Goal: Task Accomplishment & Management: Use online tool/utility

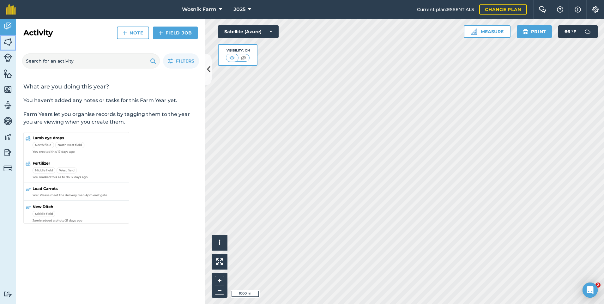
click at [7, 41] on img at bounding box center [7, 41] width 9 height 9
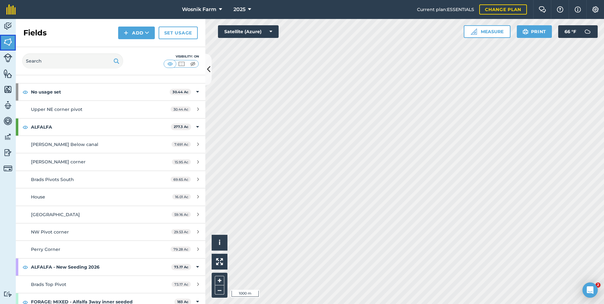
scroll to position [63, 0]
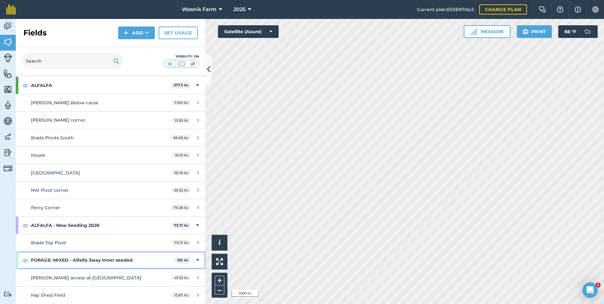
click at [196, 260] on icon at bounding box center [197, 260] width 3 height 7
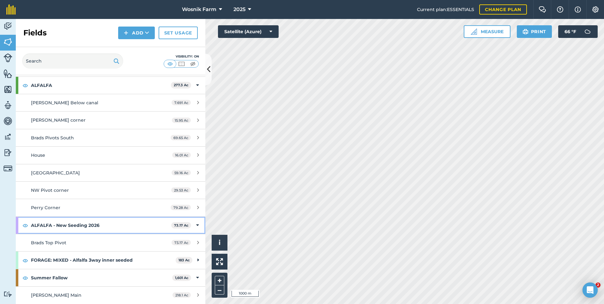
click at [196, 223] on icon at bounding box center [197, 225] width 3 height 7
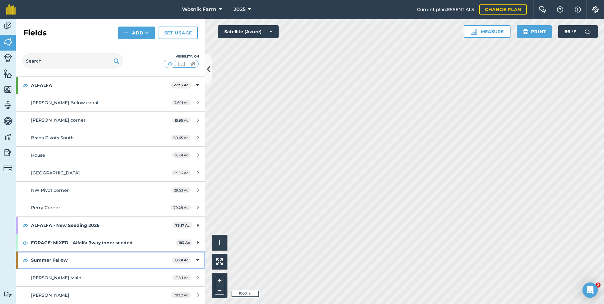
click at [194, 260] on div "Summer Fallow 1,601 Ac" at bounding box center [111, 260] width 190 height 17
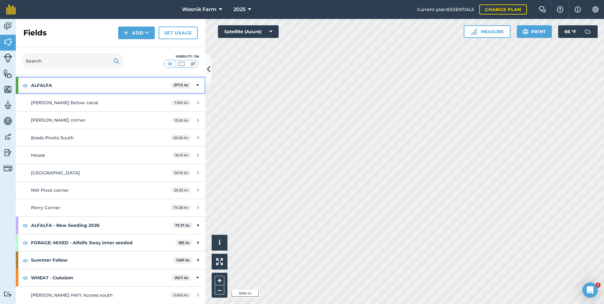
click at [196, 85] on icon at bounding box center [197, 85] width 3 height 7
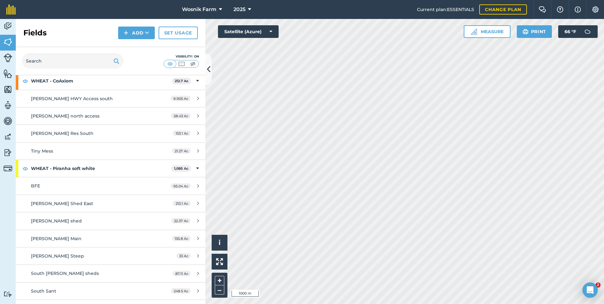
scroll to position [126, 0]
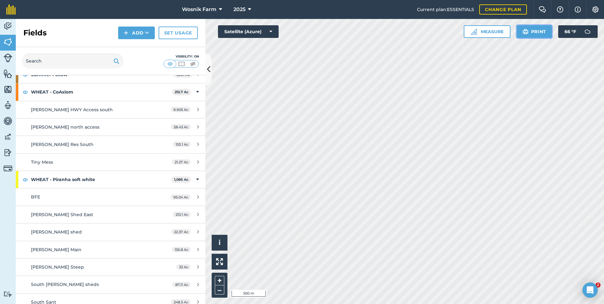
click at [540, 33] on button "Print" at bounding box center [534, 31] width 35 height 13
click at [593, 9] on img at bounding box center [596, 9] width 8 height 6
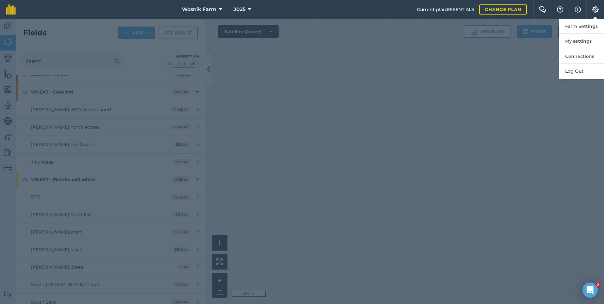
drag, startPoint x: 537, startPoint y: 201, endPoint x: 537, endPoint y: 195, distance: 6.0
click at [537, 195] on div at bounding box center [302, 161] width 604 height 285
